Goal: Information Seeking & Learning: Learn about a topic

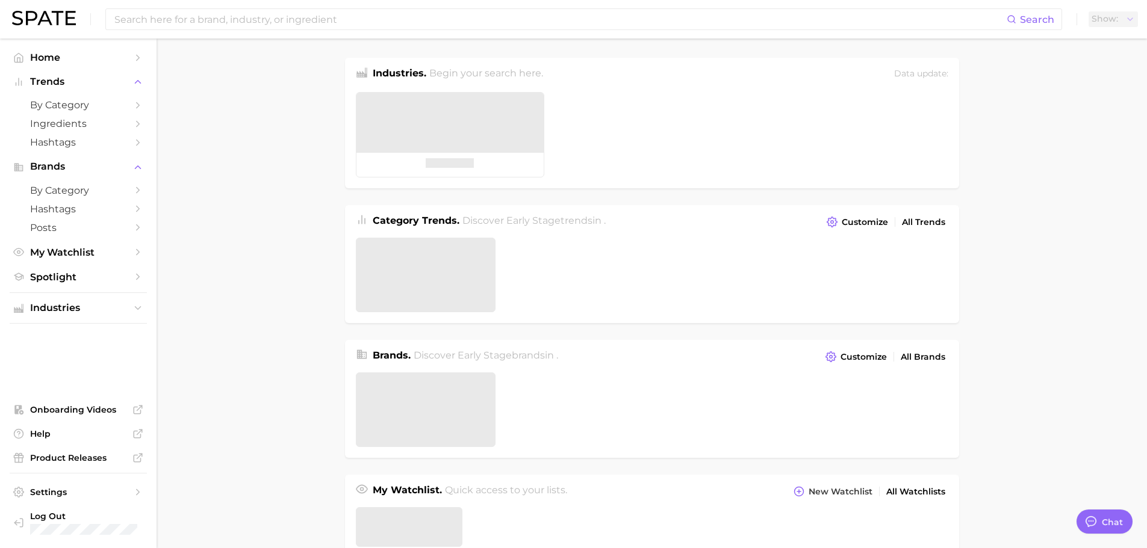
type textarea "x"
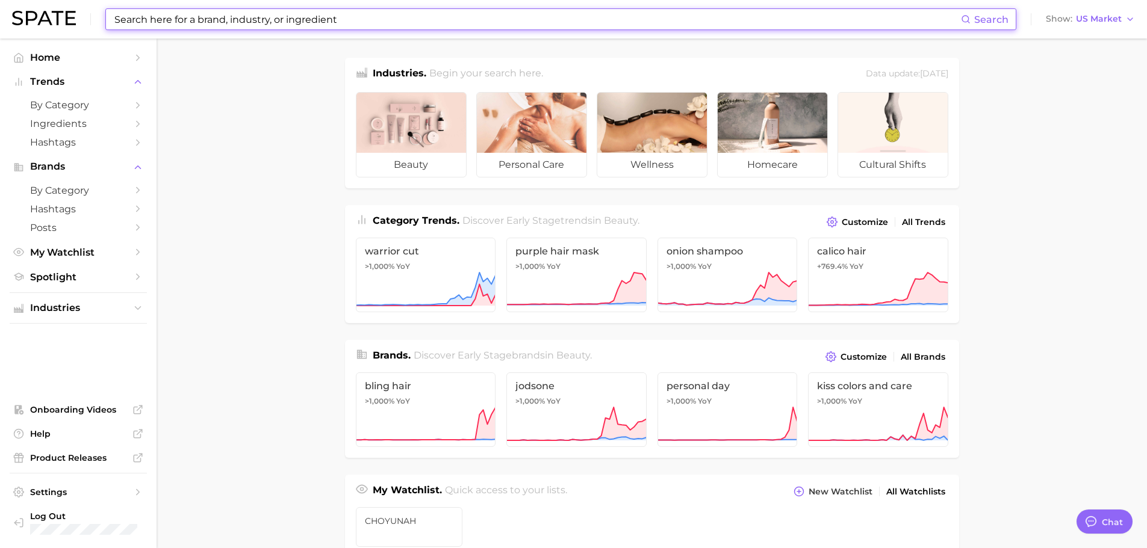
click at [128, 16] on input at bounding box center [537, 19] width 848 height 20
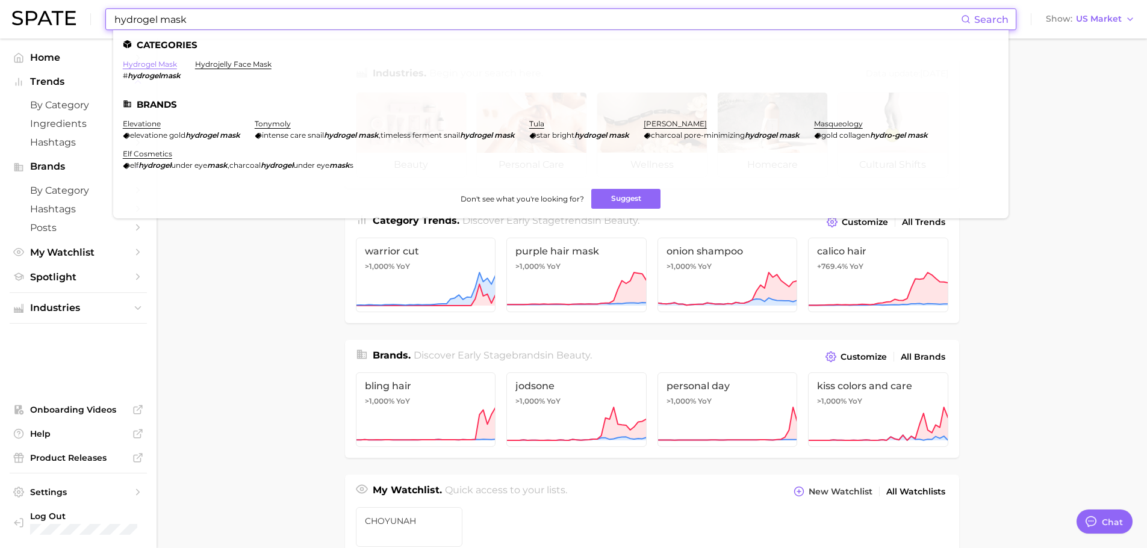
type input "hydrogel mask"
click at [155, 64] on link "hydrogel mask" at bounding box center [150, 64] width 54 height 9
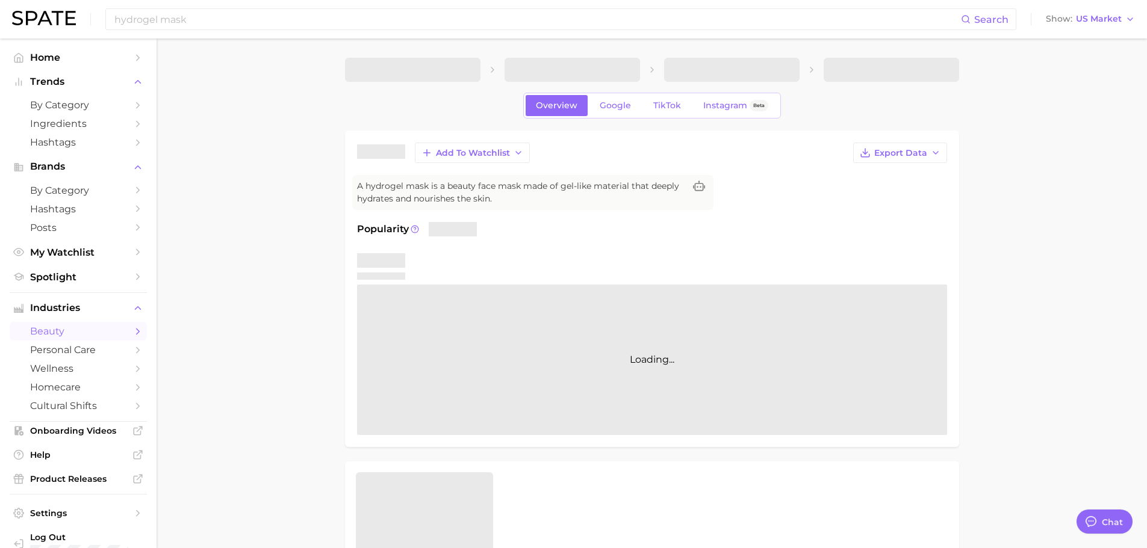
type textarea "x"
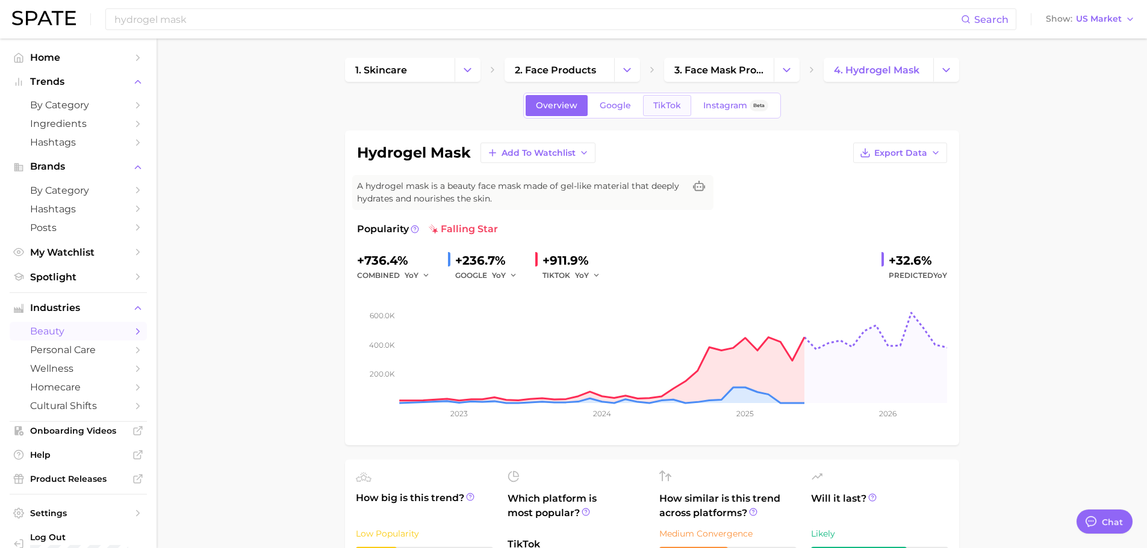
click at [657, 109] on span "TikTok" at bounding box center [667, 106] width 28 height 10
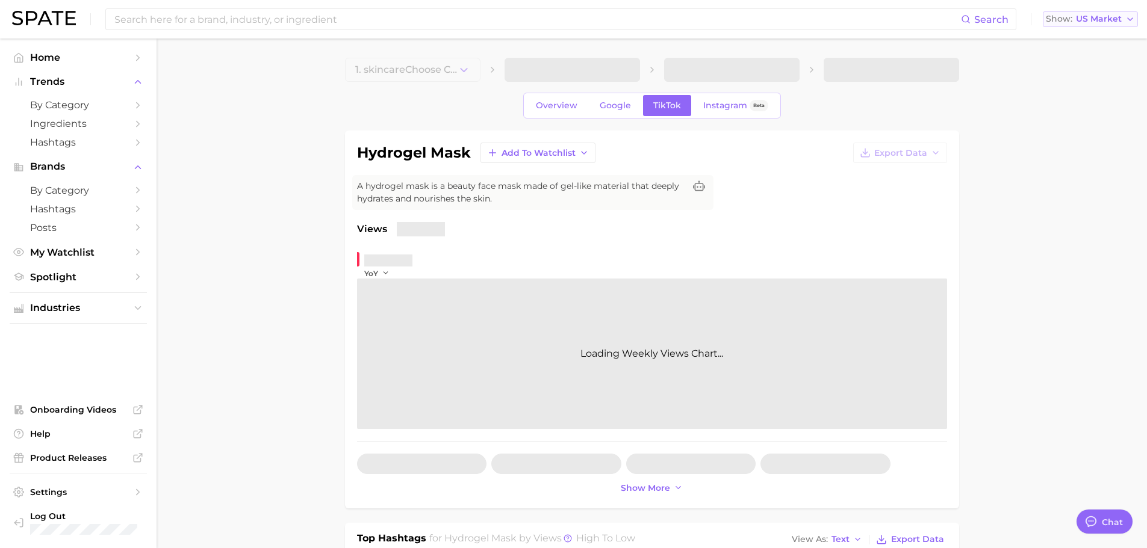
click at [1089, 22] on span "US Market" at bounding box center [1099, 19] width 46 height 7
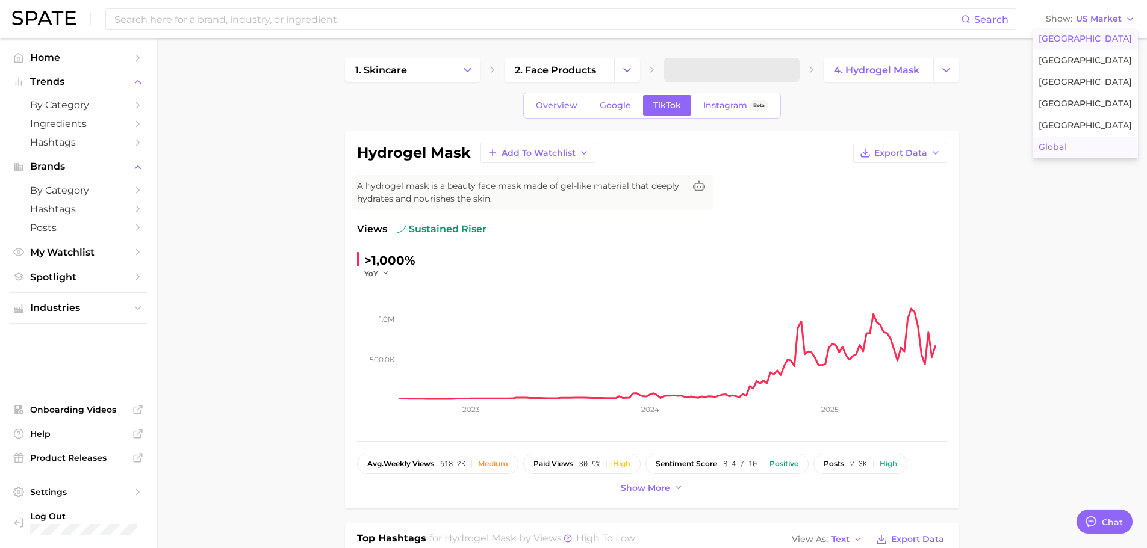
click at [1066, 144] on span "Global" at bounding box center [1052, 147] width 28 height 10
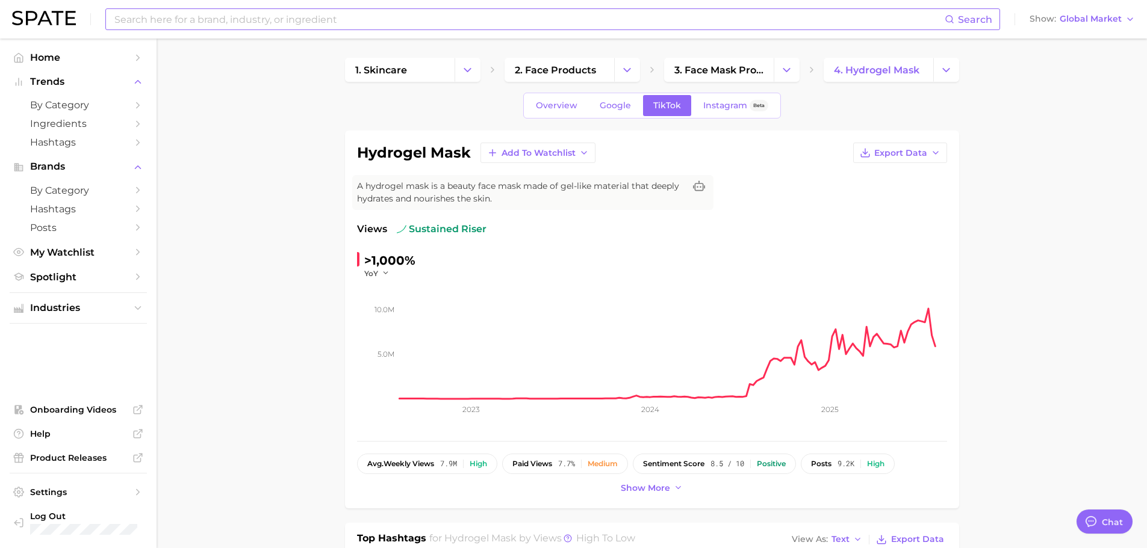
click at [514, 26] on input at bounding box center [528, 19] width 831 height 20
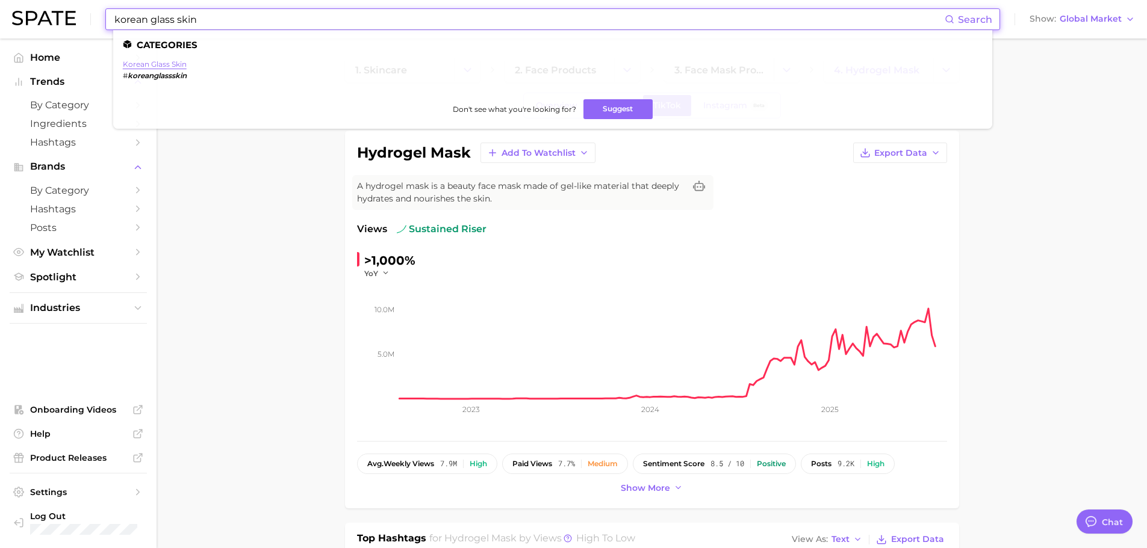
type input "korean glass skin"
click at [181, 67] on link "korean glass skin" at bounding box center [155, 64] width 64 height 9
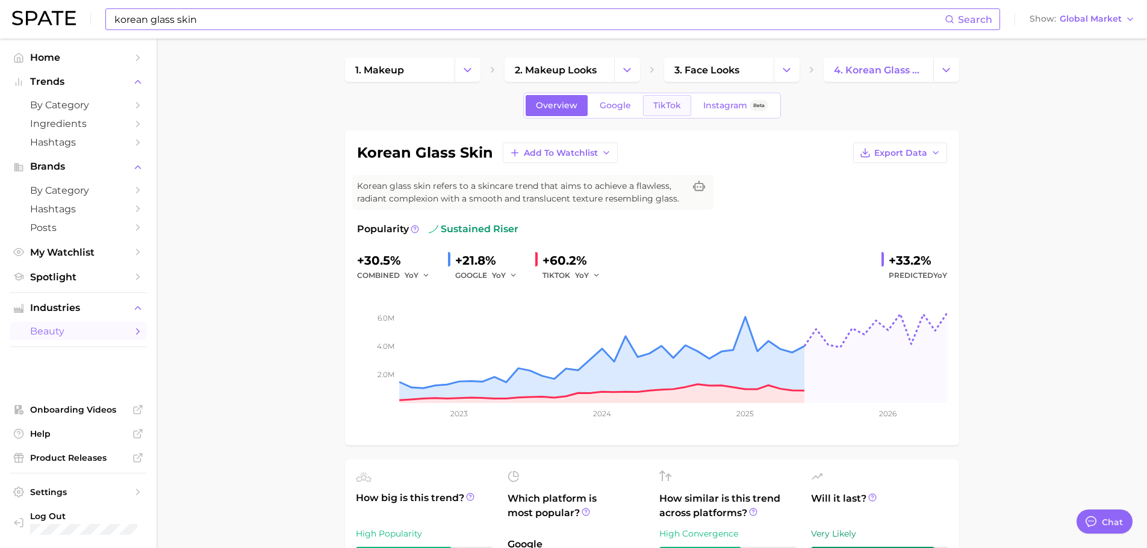
click at [650, 106] on link "TikTok" at bounding box center [667, 105] width 48 height 21
